Goal: Information Seeking & Learning: Learn about a topic

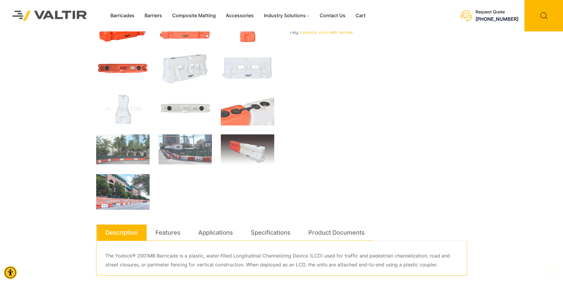
scroll to position [208, 0]
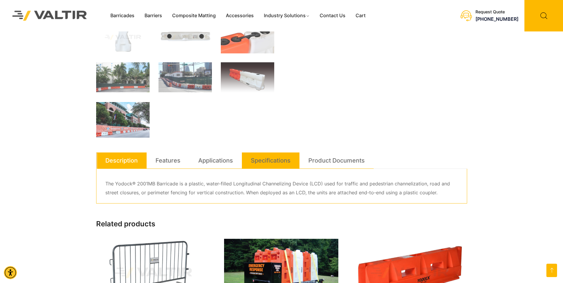
click at [259, 162] on link "Specifications" at bounding box center [271, 161] width 40 height 16
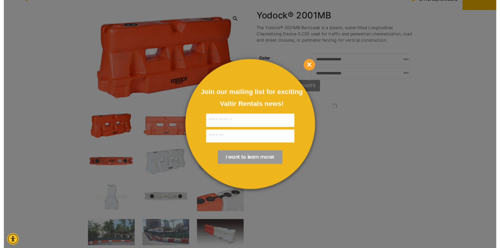
scroll to position [0, 0]
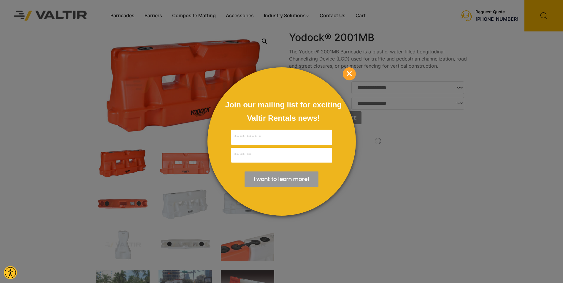
click at [350, 75] on span "×" at bounding box center [349, 73] width 13 height 13
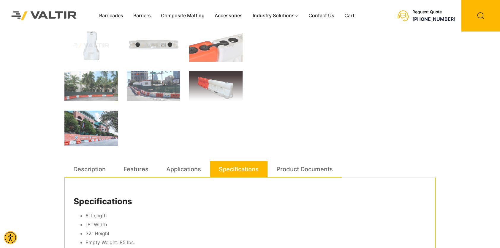
scroll to position [237, 0]
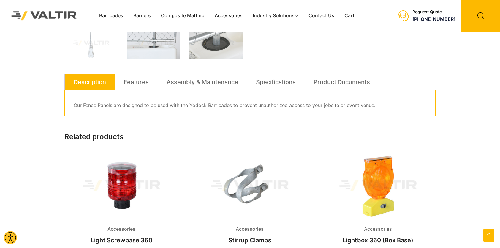
scroll to position [119, 0]
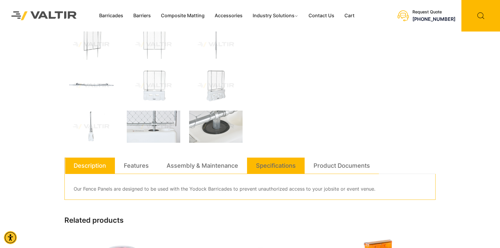
click at [289, 167] on link "Specifications" at bounding box center [276, 165] width 40 height 16
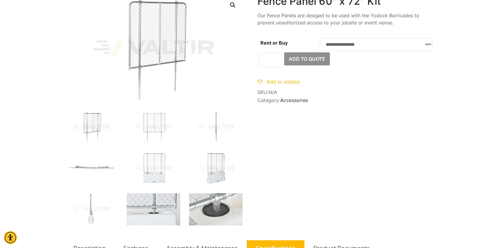
scroll to position [0, 0]
